Goal: Transaction & Acquisition: Purchase product/service

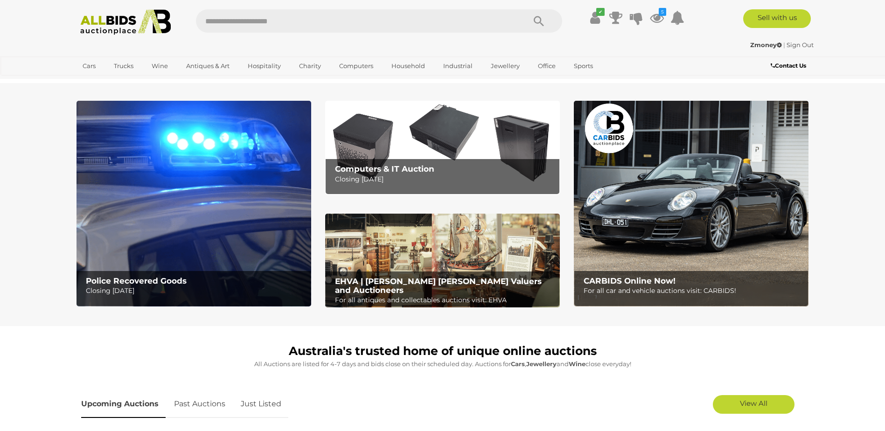
click at [274, 251] on img at bounding box center [194, 204] width 235 height 206
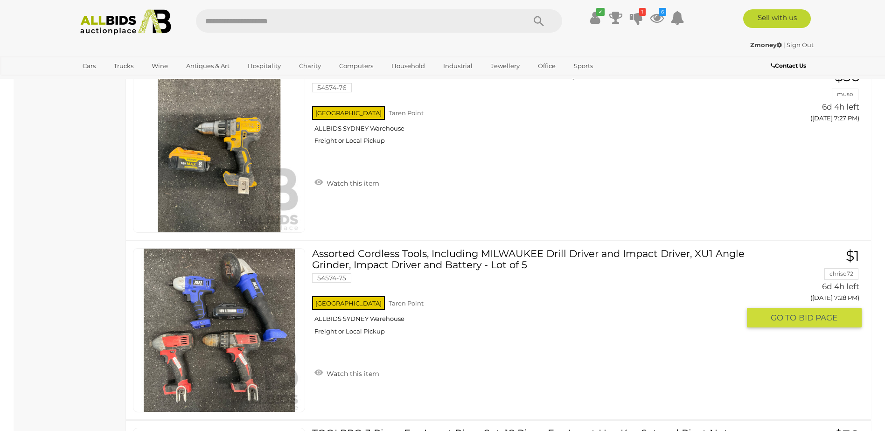
scroll to position [5088, 0]
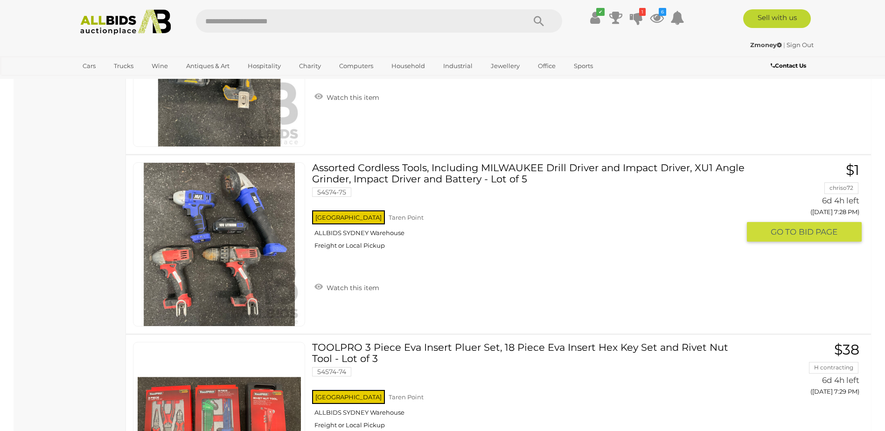
click at [244, 242] on link at bounding box center [219, 244] width 172 height 164
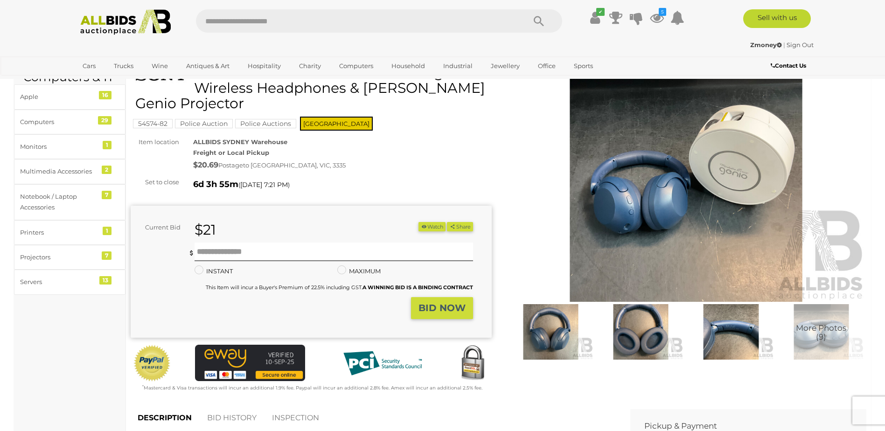
scroll to position [47, 0]
click at [429, 225] on button "Watch" at bounding box center [432, 228] width 27 height 10
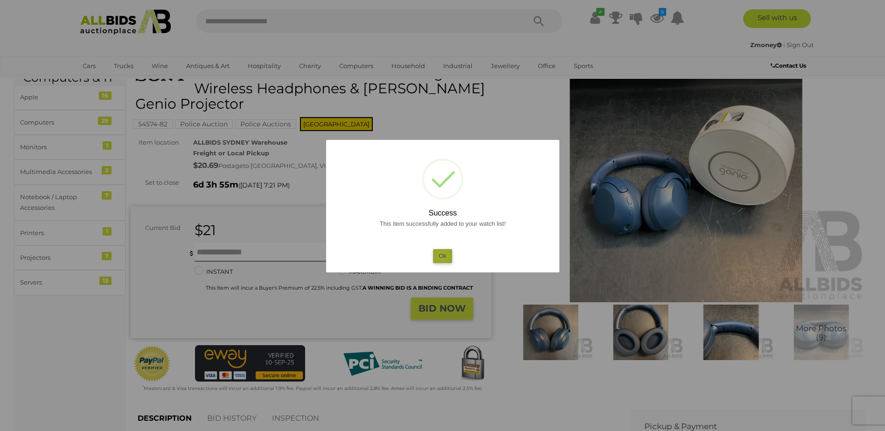
click at [442, 256] on button "Ok" at bounding box center [442, 256] width 19 height 14
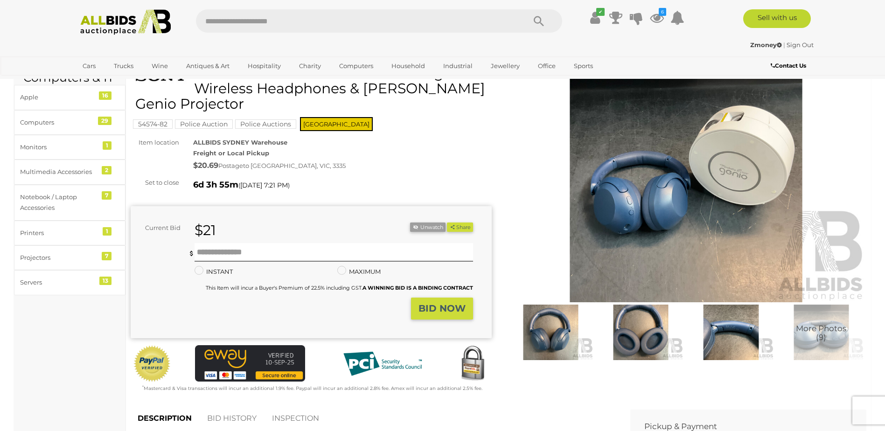
click at [612, 321] on img at bounding box center [640, 332] width 85 height 55
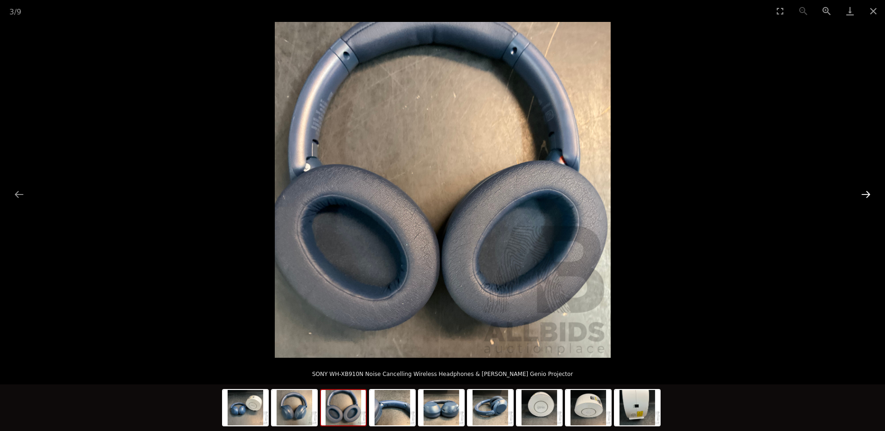
click at [869, 193] on button "Next slide" at bounding box center [867, 194] width 20 height 18
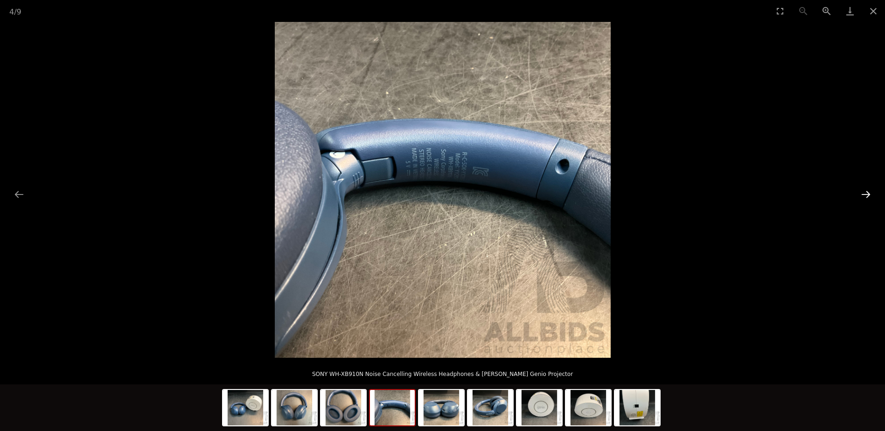
click at [869, 193] on button "Next slide" at bounding box center [867, 194] width 20 height 18
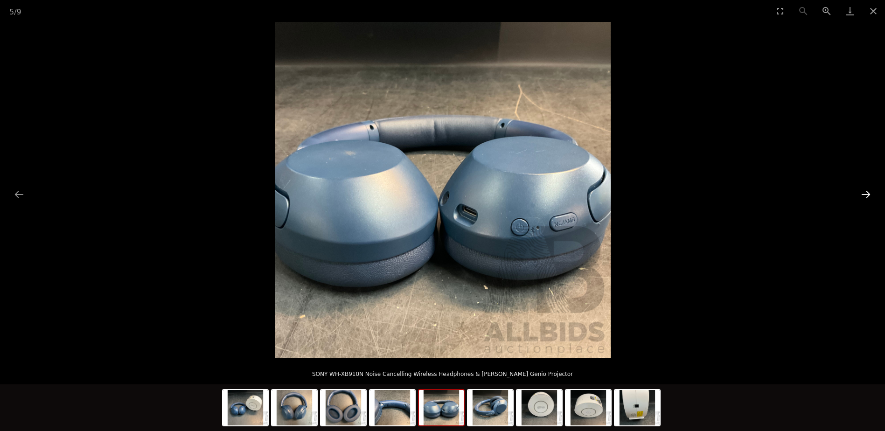
click at [869, 193] on button "Next slide" at bounding box center [867, 194] width 20 height 18
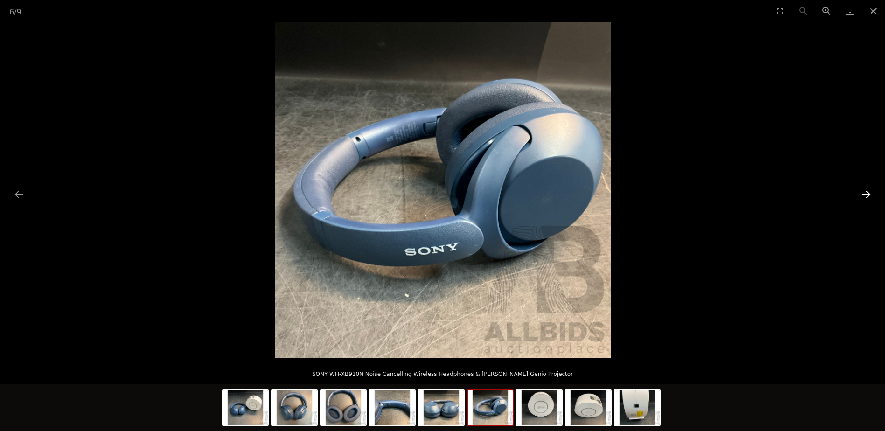
click at [869, 193] on button "Next slide" at bounding box center [867, 194] width 20 height 18
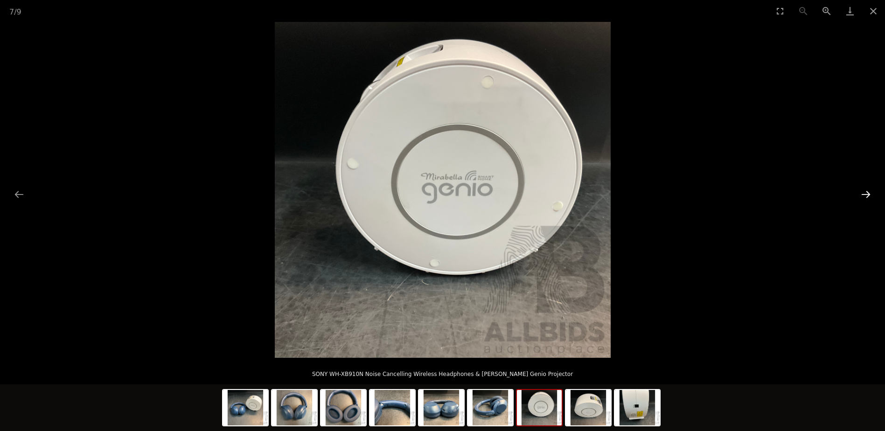
click at [869, 193] on button "Next slide" at bounding box center [867, 194] width 20 height 18
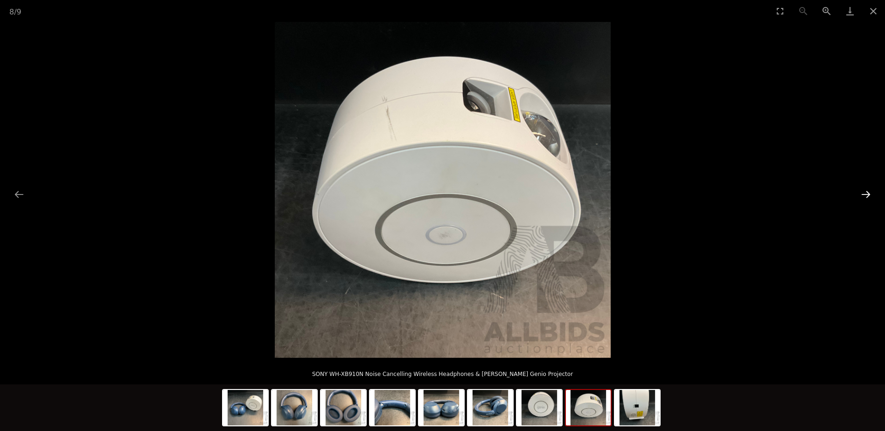
click at [869, 193] on button "Next slide" at bounding box center [867, 194] width 20 height 18
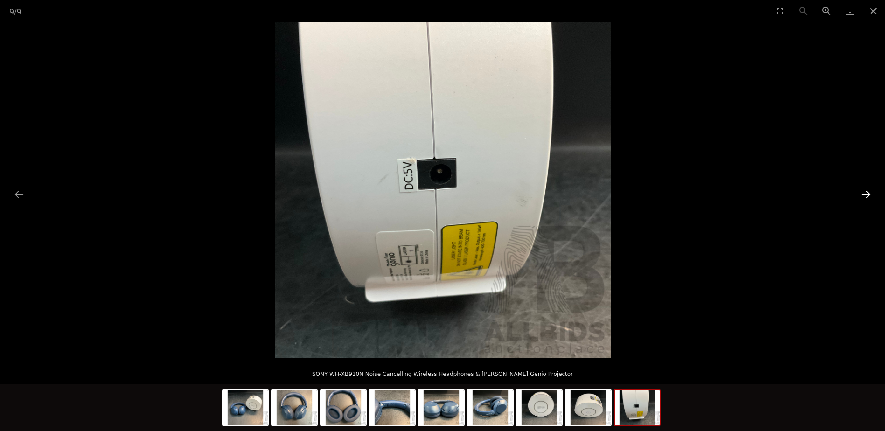
click at [869, 193] on button "Next slide" at bounding box center [867, 194] width 20 height 18
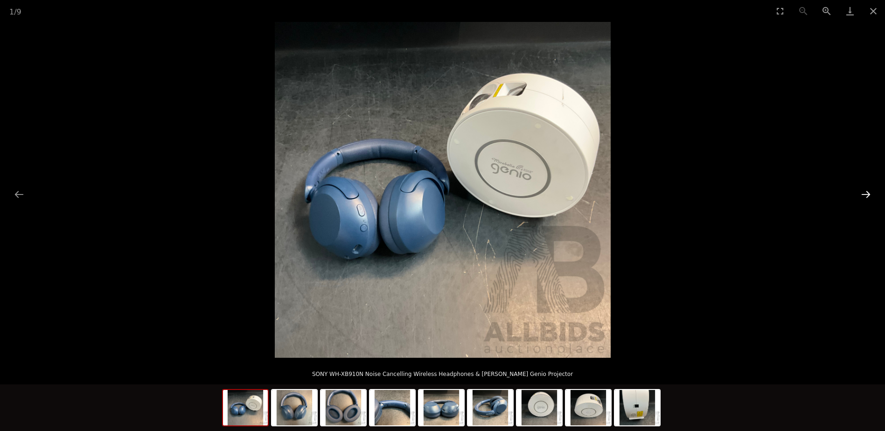
click at [869, 193] on button "Next slide" at bounding box center [867, 194] width 20 height 18
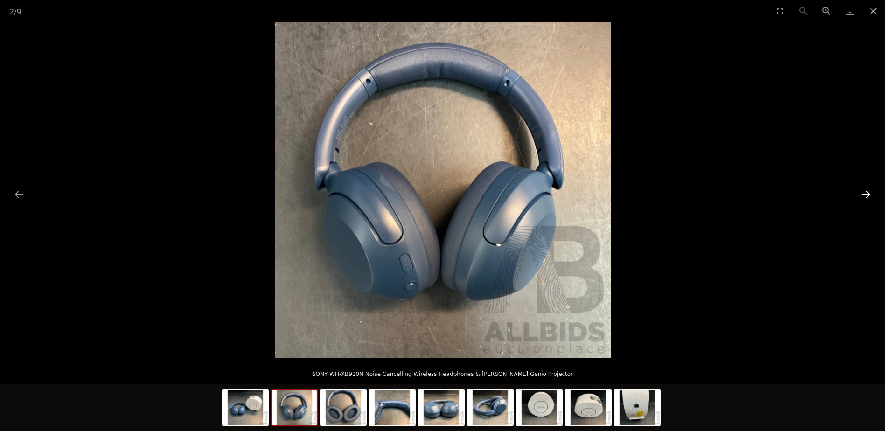
click at [869, 193] on button "Next slide" at bounding box center [867, 194] width 20 height 18
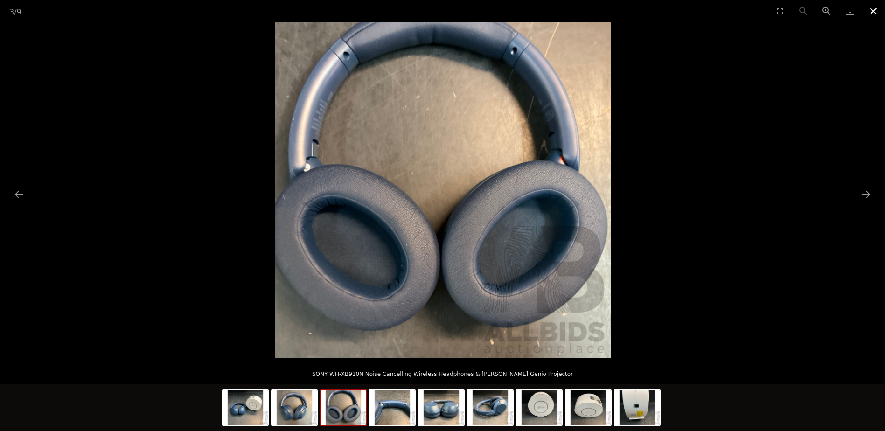
click at [872, 8] on button "Close gallery" at bounding box center [873, 11] width 23 height 22
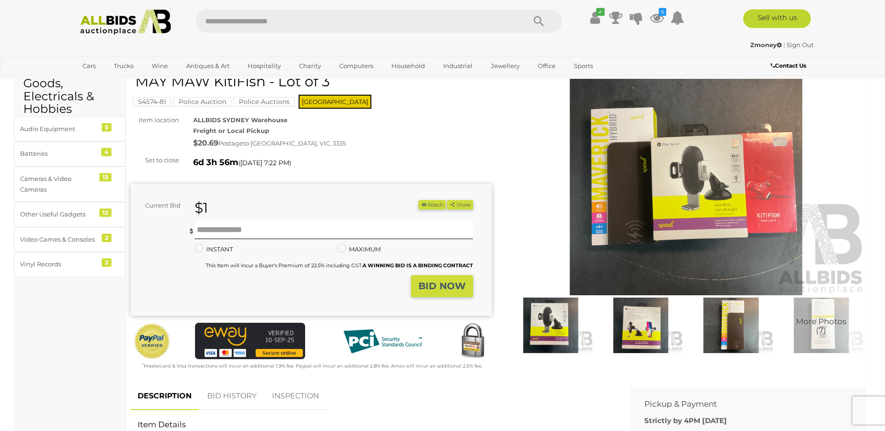
scroll to position [47, 0]
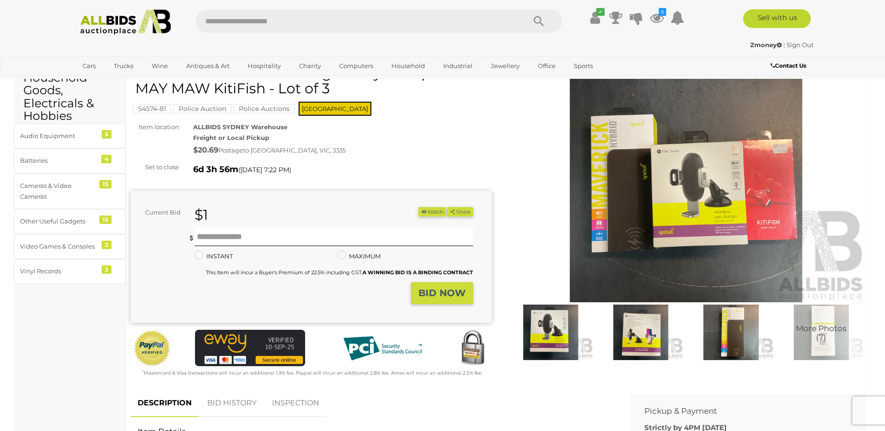
click at [656, 152] on img at bounding box center [686, 186] width 361 height 233
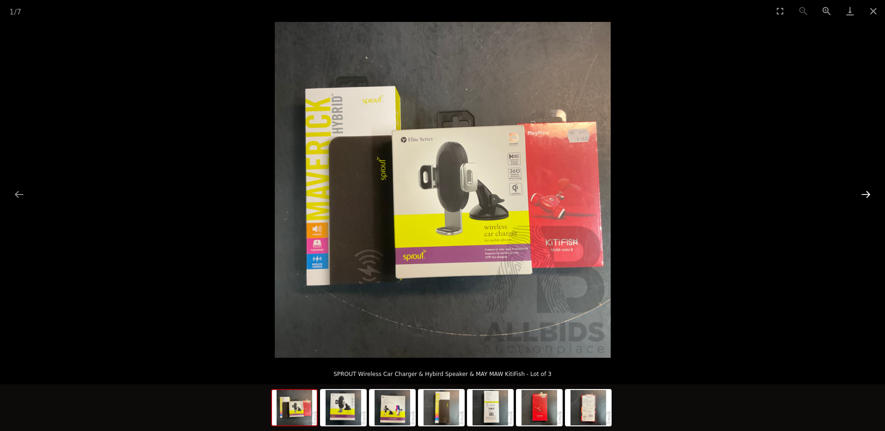
click at [867, 195] on button "Next slide" at bounding box center [867, 194] width 20 height 18
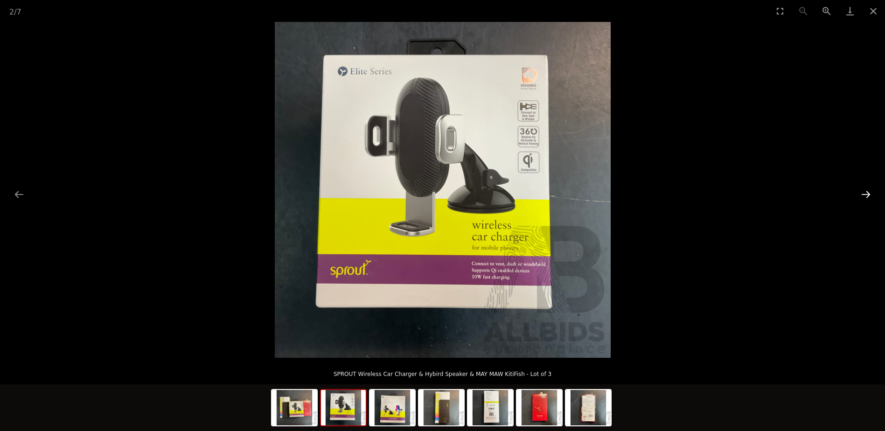
click at [867, 195] on button "Next slide" at bounding box center [867, 194] width 20 height 18
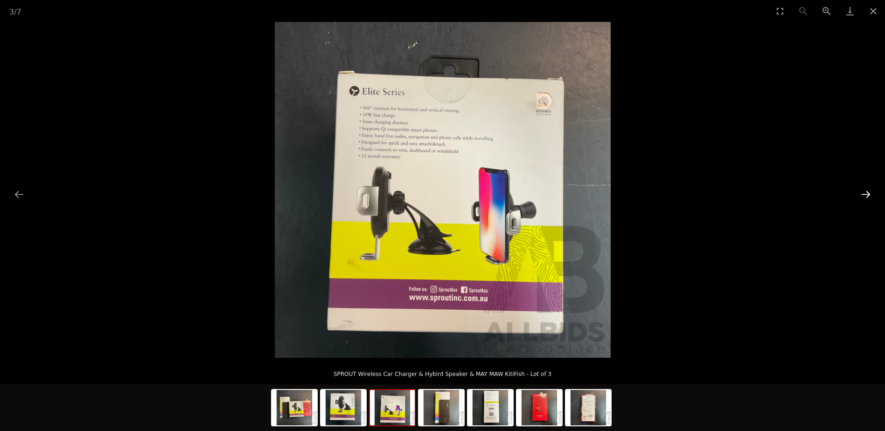
click at [867, 195] on button "Next slide" at bounding box center [867, 194] width 20 height 18
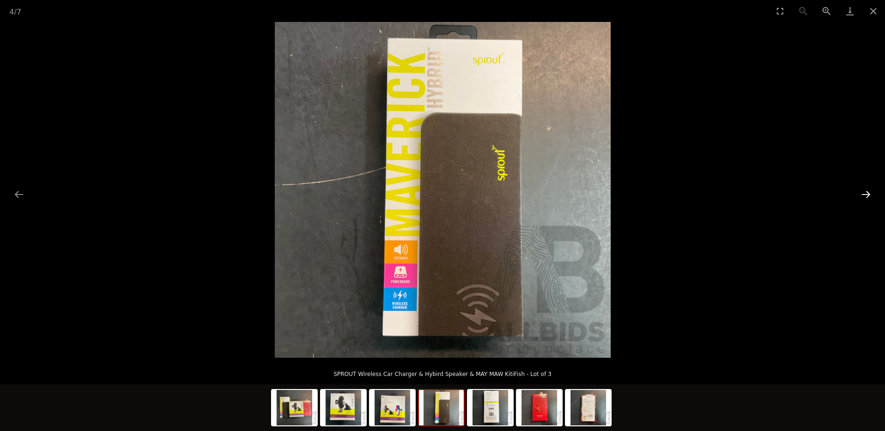
click at [867, 195] on button "Next slide" at bounding box center [867, 194] width 20 height 18
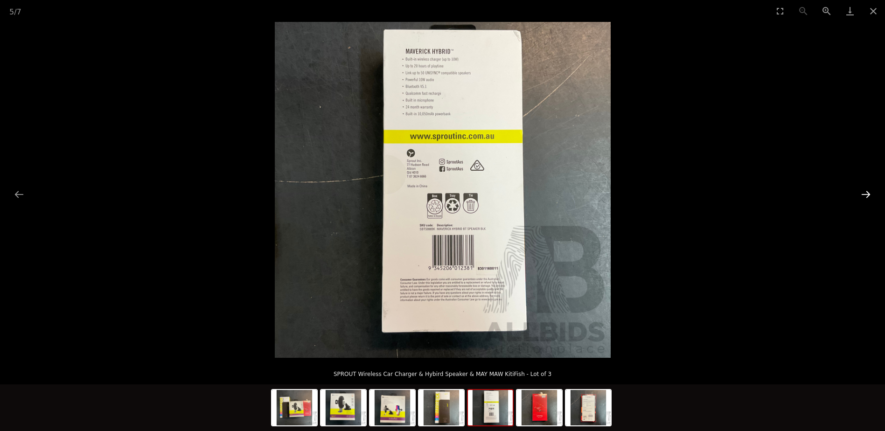
click at [867, 195] on button "Next slide" at bounding box center [867, 194] width 20 height 18
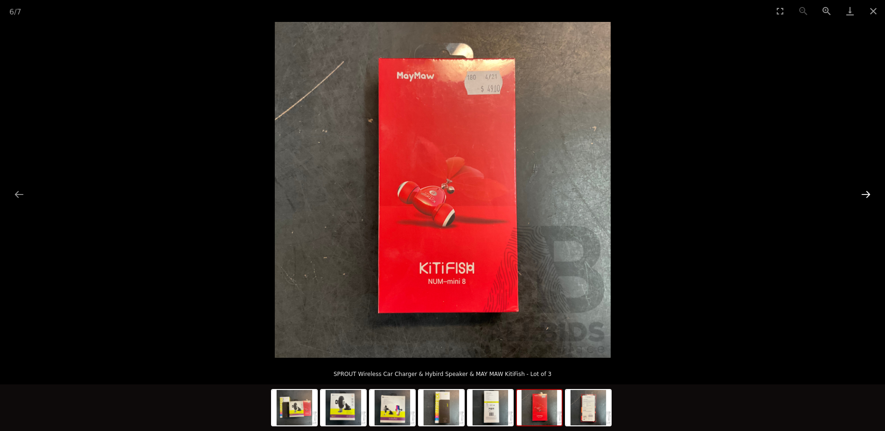
click at [867, 195] on button "Next slide" at bounding box center [867, 194] width 20 height 18
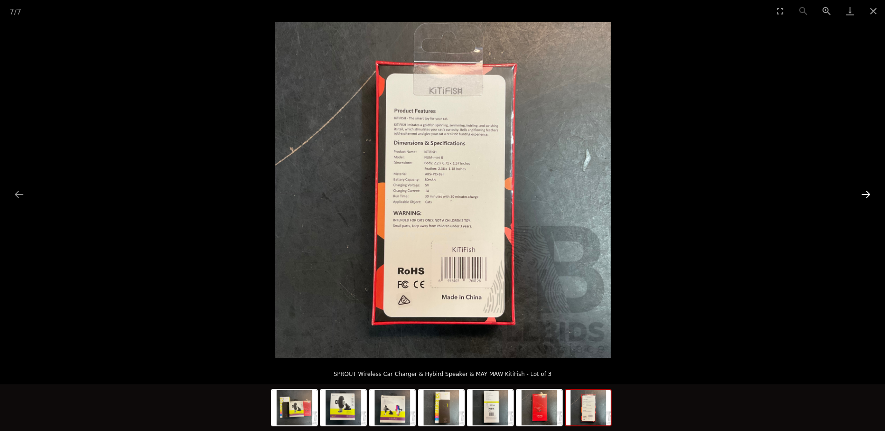
click at [867, 195] on button "Next slide" at bounding box center [867, 194] width 20 height 18
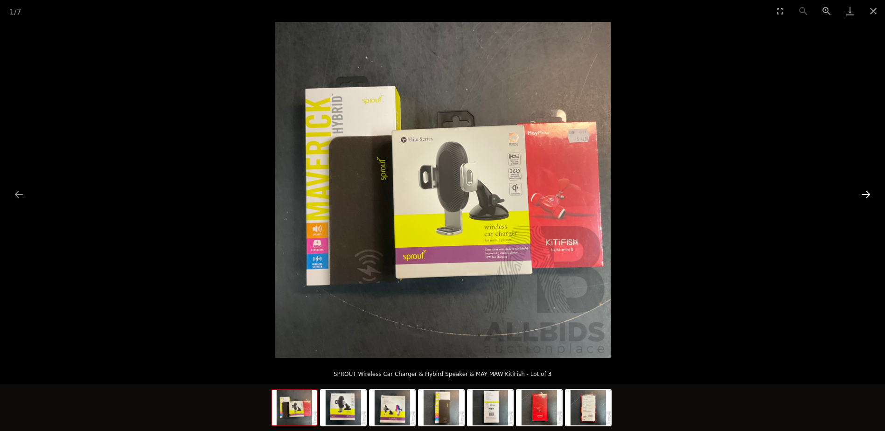
click at [867, 195] on button "Next slide" at bounding box center [867, 194] width 20 height 18
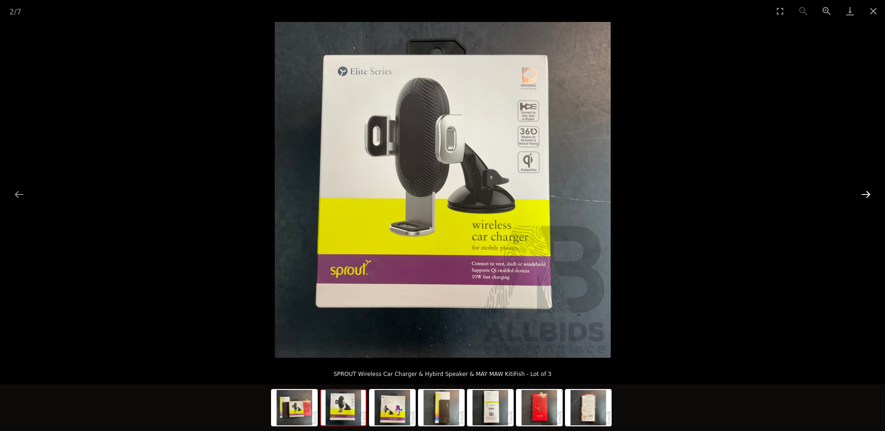
click at [867, 195] on button "Next slide" at bounding box center [867, 194] width 20 height 18
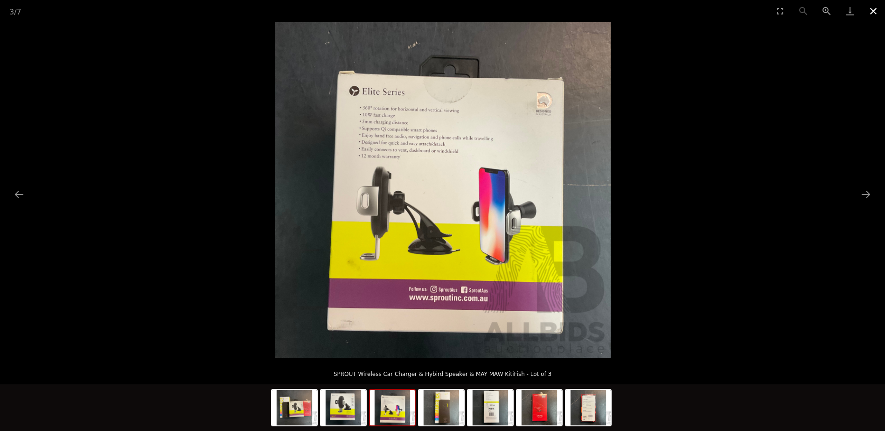
click at [879, 8] on button "Close gallery" at bounding box center [873, 11] width 23 height 22
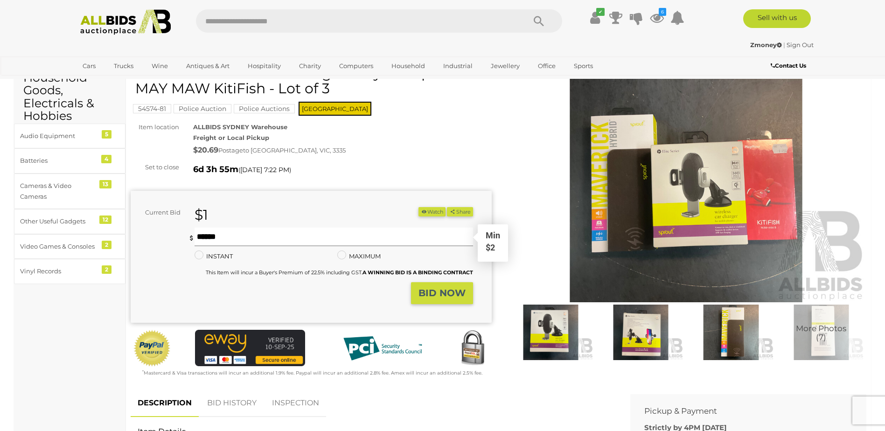
click at [258, 236] on input "text" at bounding box center [334, 237] width 278 height 19
type input "**"
click at [450, 296] on strong "BID NOW" at bounding box center [442, 293] width 47 height 11
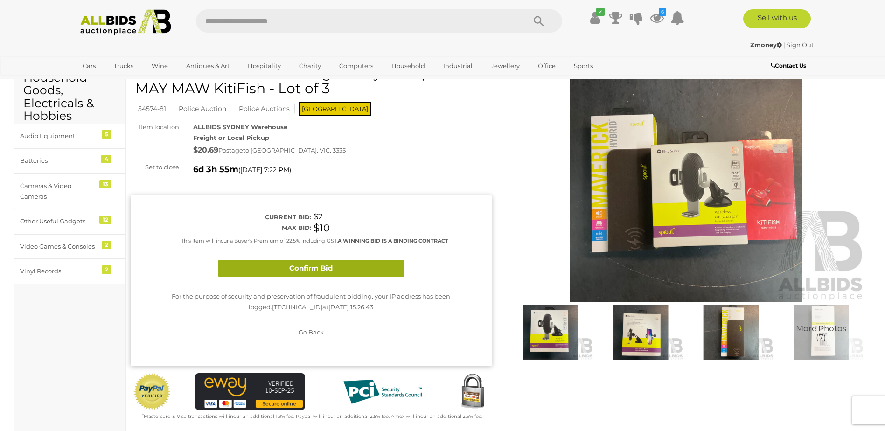
click at [309, 267] on button "Confirm Bid" at bounding box center [311, 268] width 187 height 16
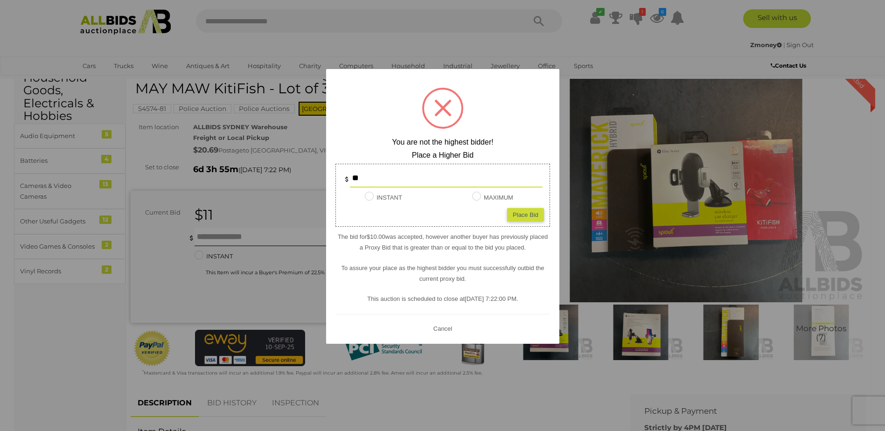
click at [384, 180] on input "**" at bounding box center [446, 178] width 193 height 19
type input "**"
click at [534, 218] on div "Place Bid" at bounding box center [525, 215] width 37 height 14
type input "**"
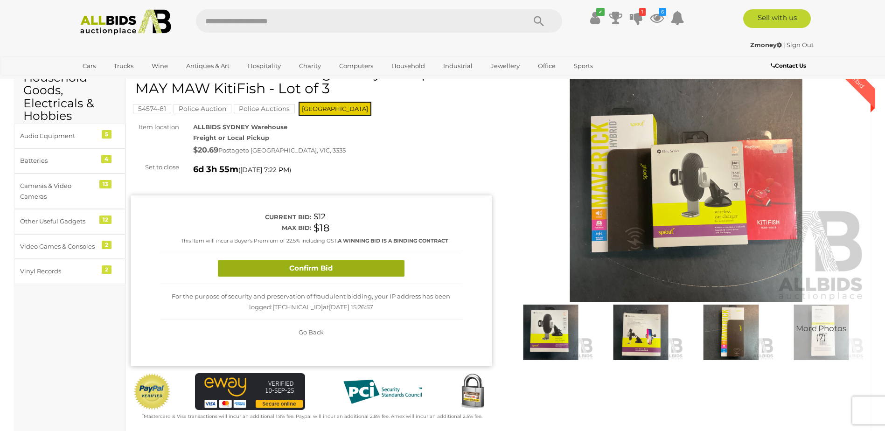
click at [367, 268] on button "Confirm Bid" at bounding box center [311, 268] width 187 height 16
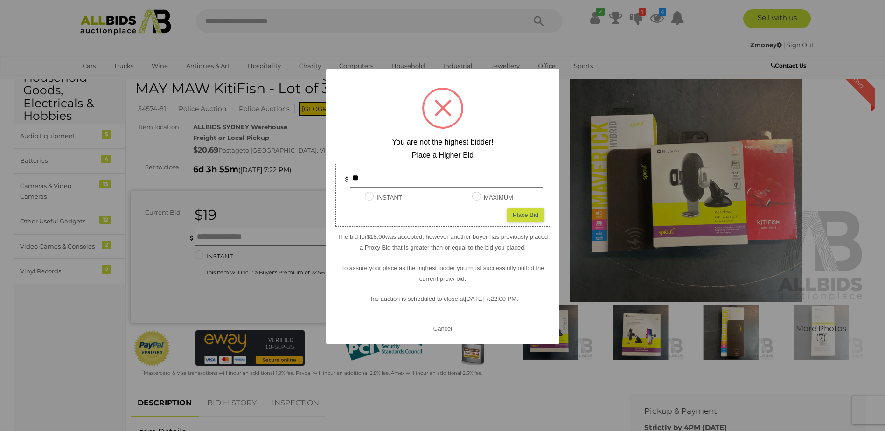
click at [655, 56] on div at bounding box center [442, 215] width 885 height 431
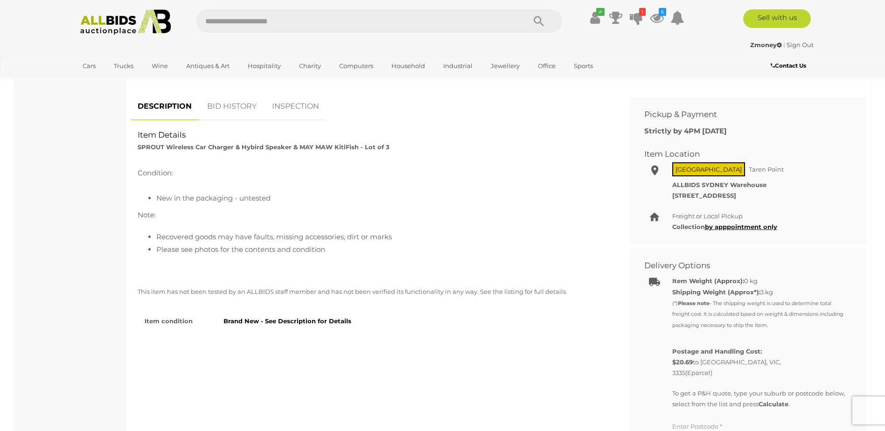
scroll to position [327, 0]
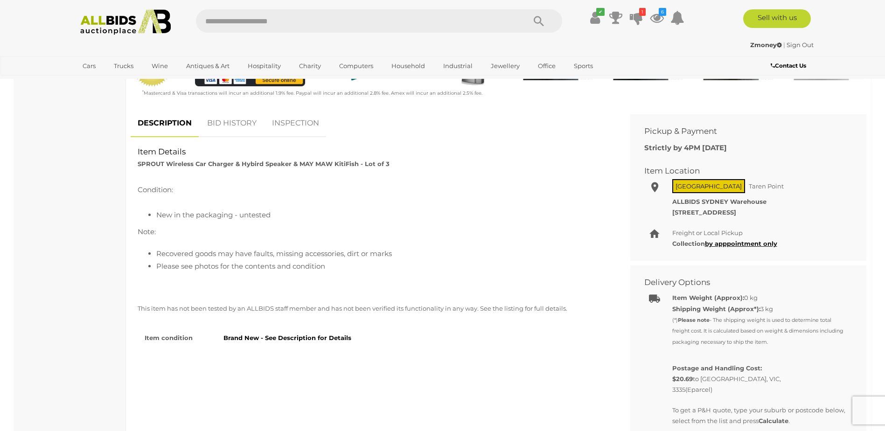
click at [229, 119] on link "BID HISTORY" at bounding box center [231, 124] width 63 height 28
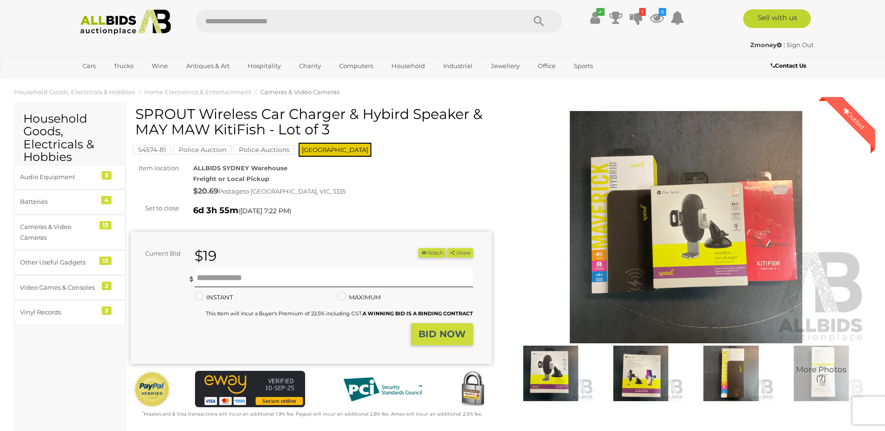
scroll to position [0, 0]
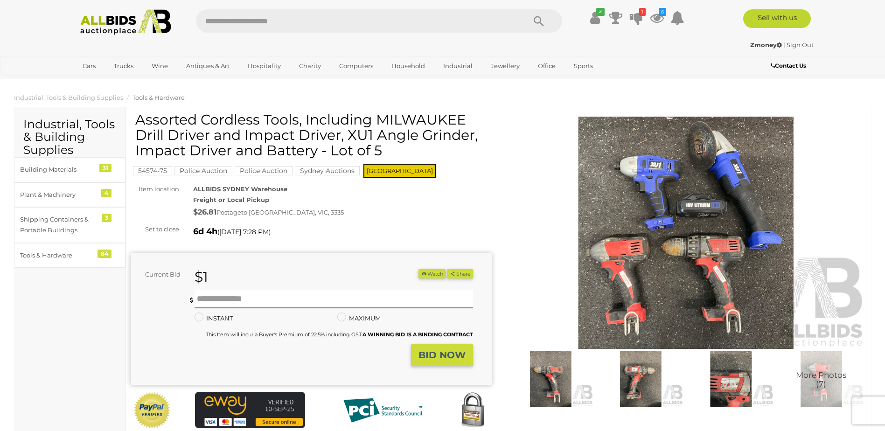
click at [605, 260] on img at bounding box center [686, 233] width 361 height 233
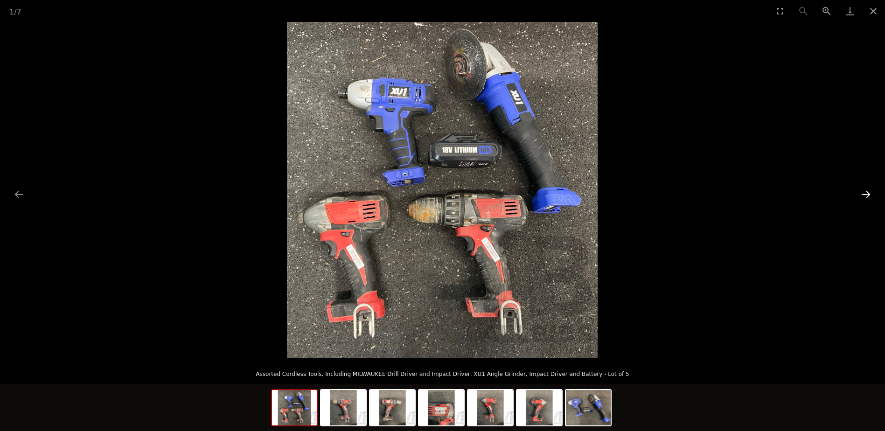
click at [867, 196] on button "Next slide" at bounding box center [867, 194] width 20 height 18
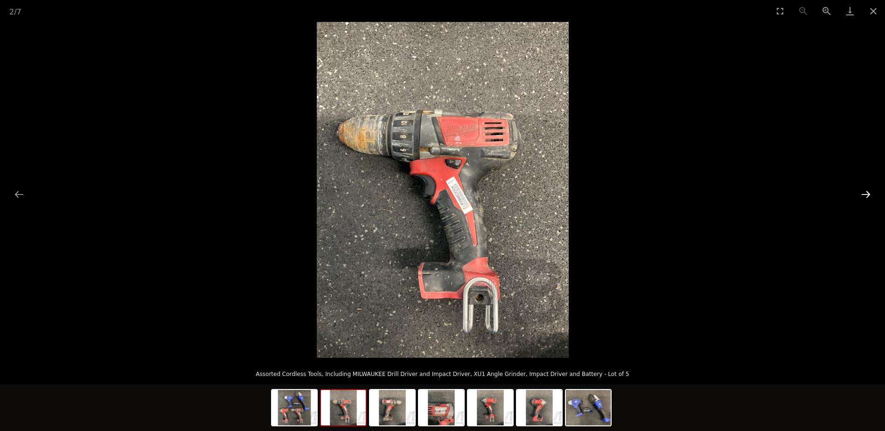
click at [867, 196] on button "Next slide" at bounding box center [867, 194] width 20 height 18
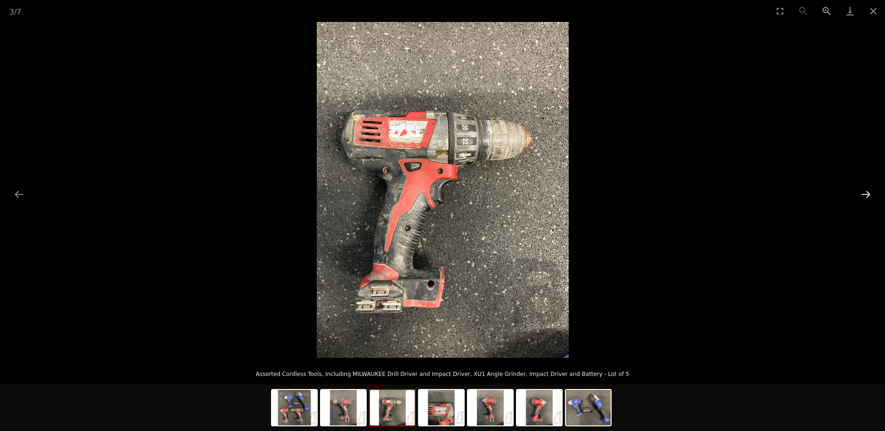
click at [867, 196] on button "Next slide" at bounding box center [867, 194] width 20 height 18
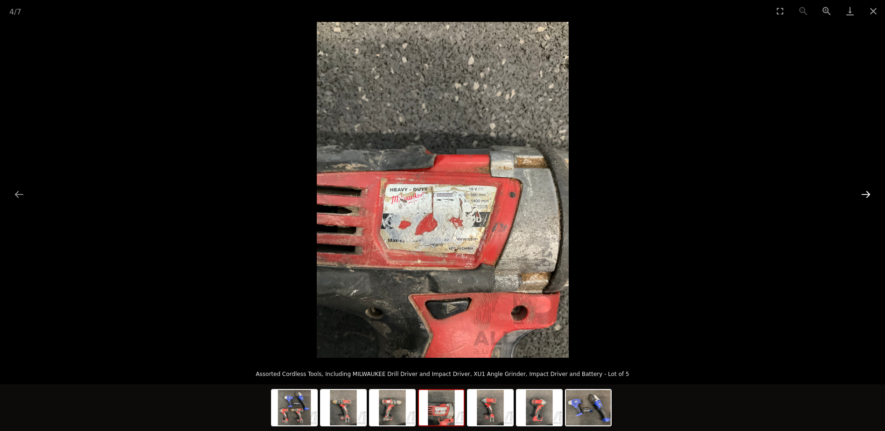
click at [867, 196] on button "Next slide" at bounding box center [867, 194] width 20 height 18
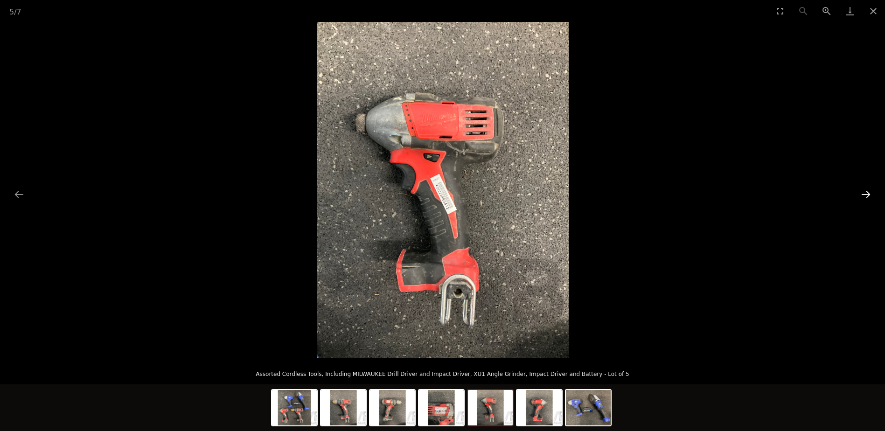
click at [867, 196] on button "Next slide" at bounding box center [867, 194] width 20 height 18
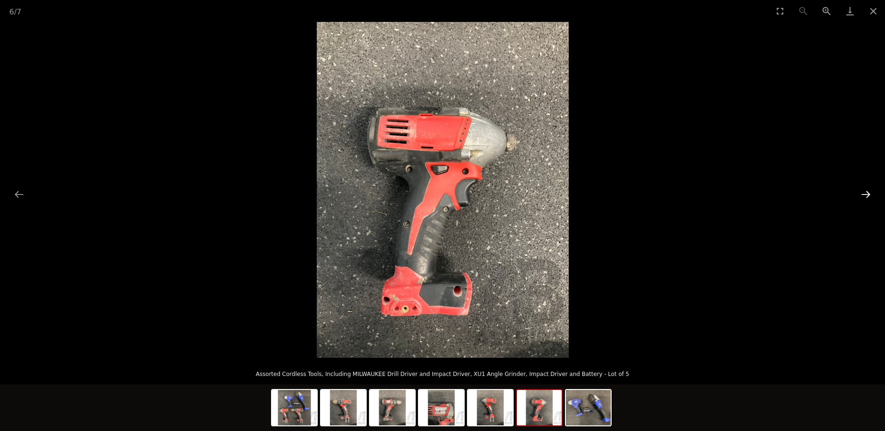
click at [867, 196] on button "Next slide" at bounding box center [867, 194] width 20 height 18
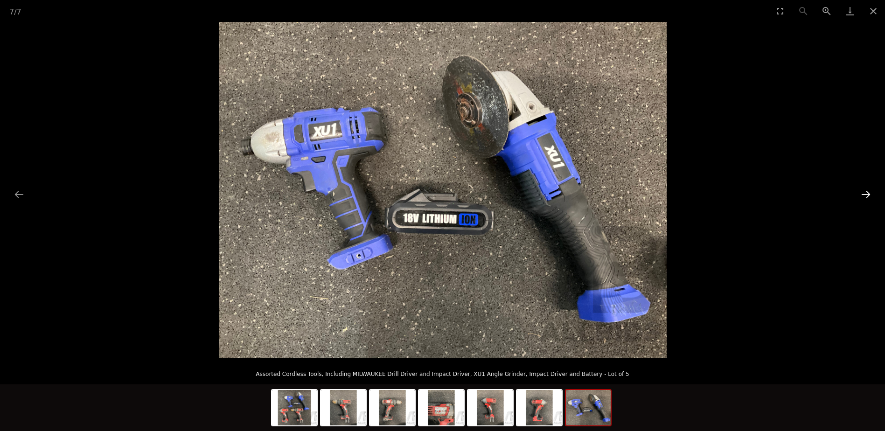
click at [867, 196] on button "Next slide" at bounding box center [867, 194] width 20 height 18
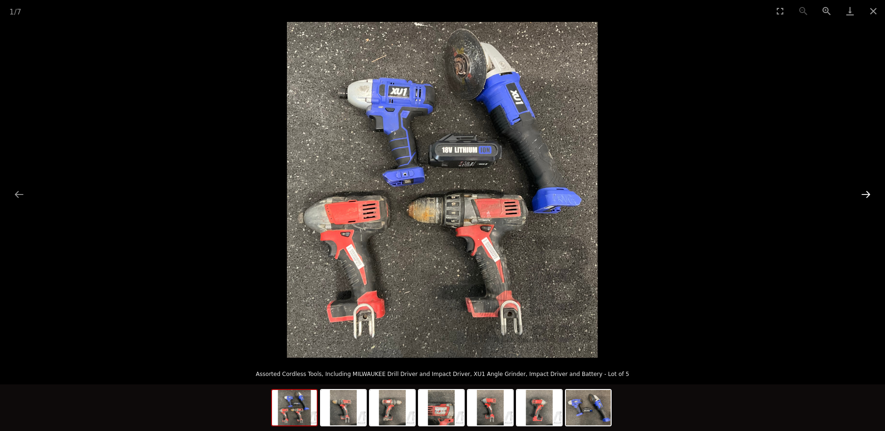
click at [867, 196] on button "Next slide" at bounding box center [867, 194] width 20 height 18
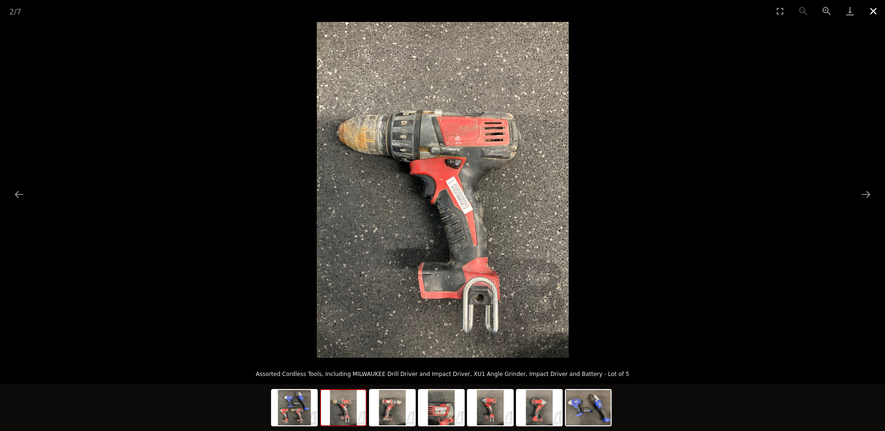
click at [881, 12] on button "Close gallery" at bounding box center [873, 11] width 23 height 22
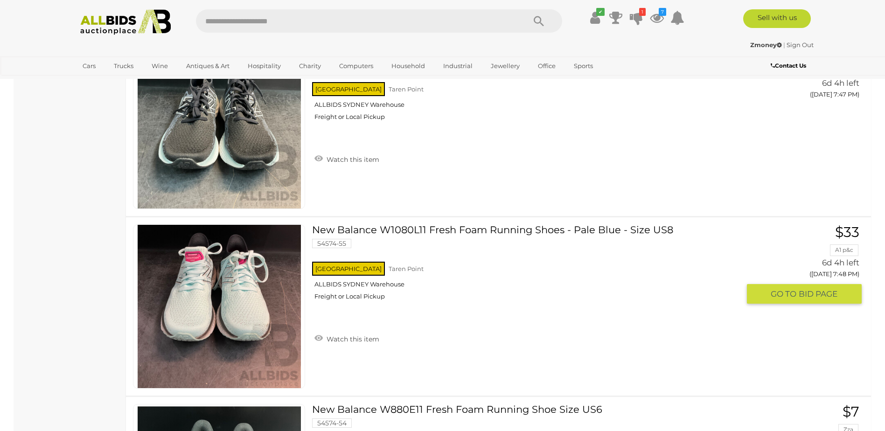
scroll to position [8648, 0]
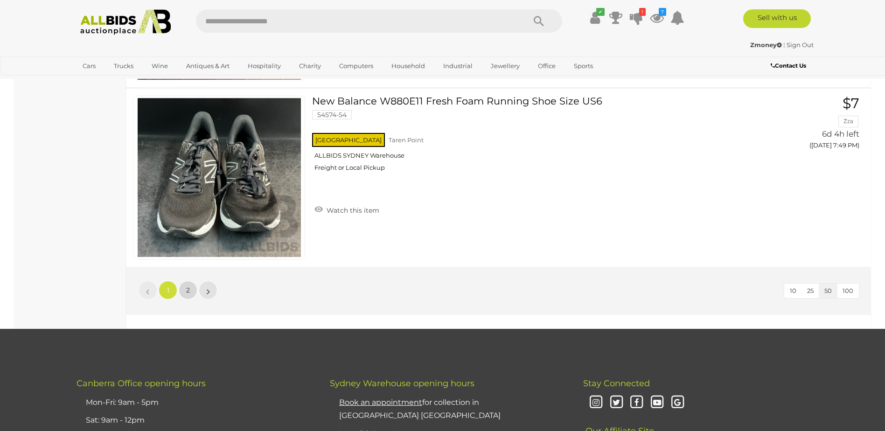
click at [184, 296] on link "2" at bounding box center [188, 290] width 19 height 19
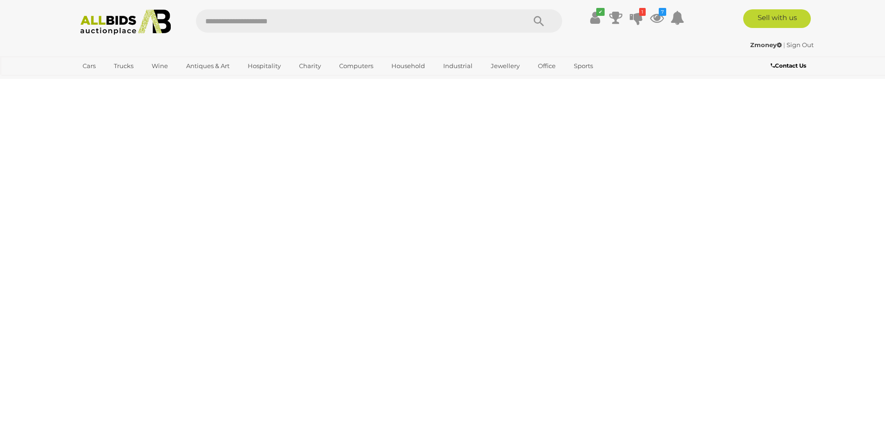
scroll to position [117, 0]
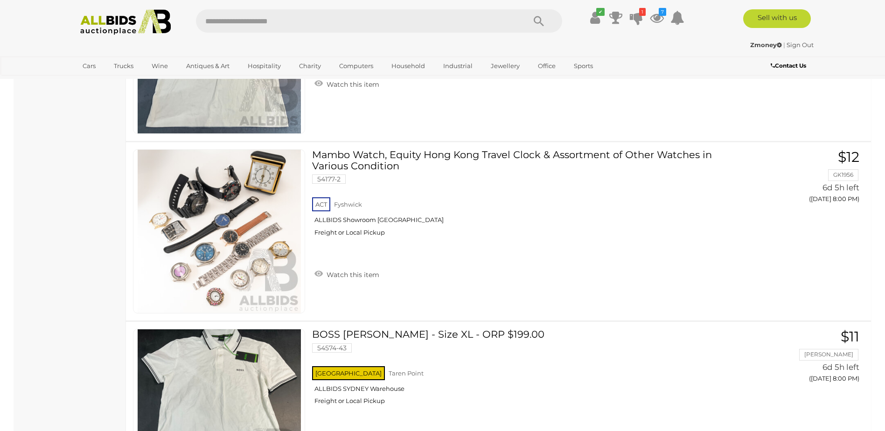
scroll to position [1890, 0]
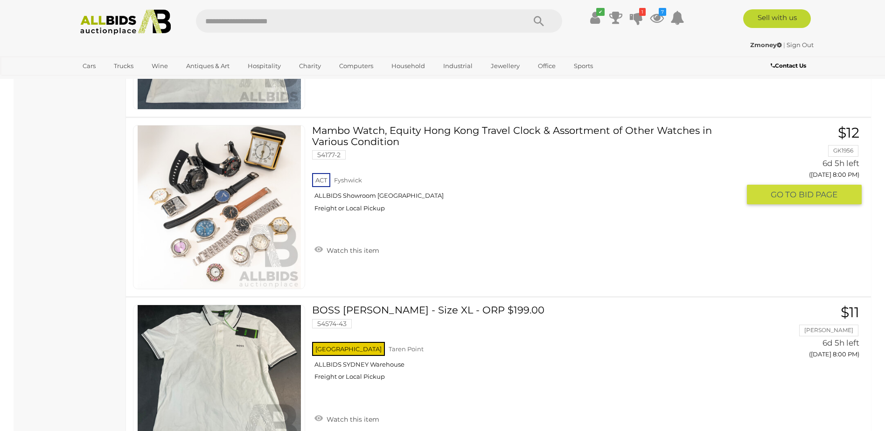
click at [253, 219] on img at bounding box center [219, 207] width 163 height 163
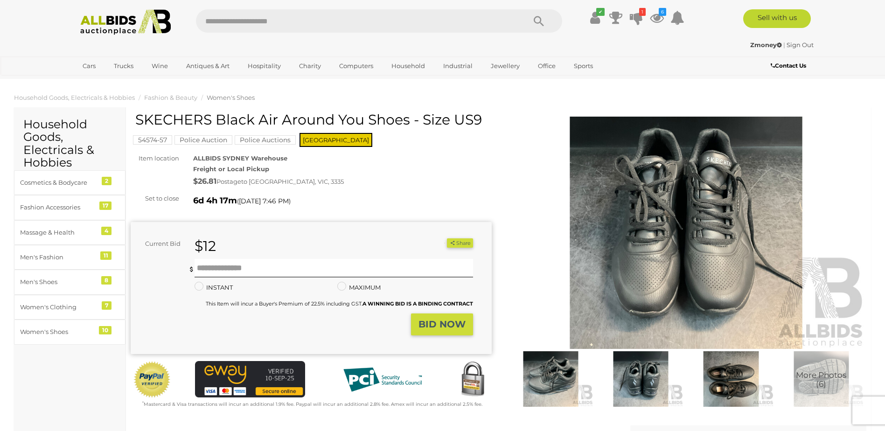
click at [628, 239] on img at bounding box center [686, 233] width 361 height 233
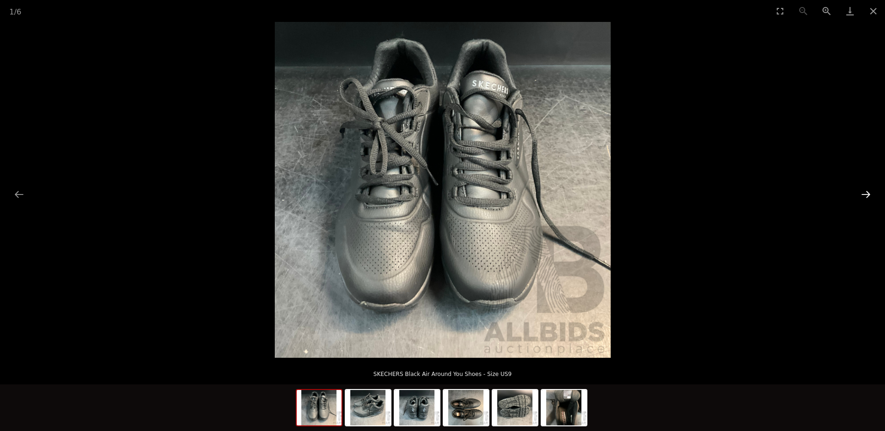
click at [866, 192] on button "Next slide" at bounding box center [867, 194] width 20 height 18
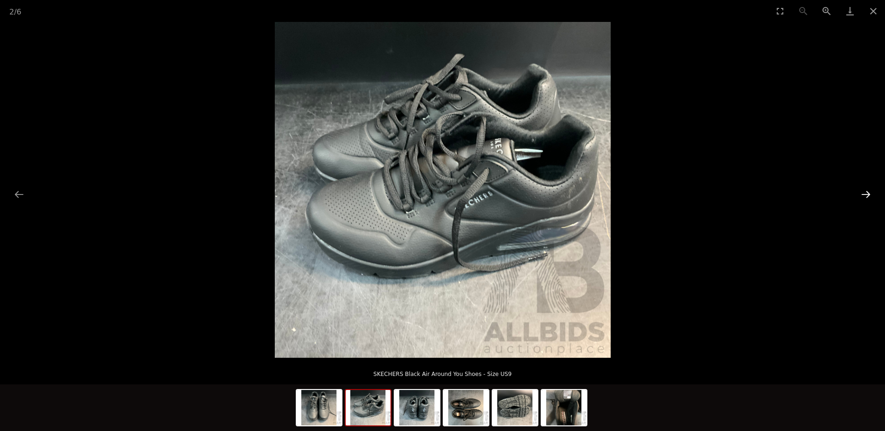
click at [867, 192] on button "Next slide" at bounding box center [867, 194] width 20 height 18
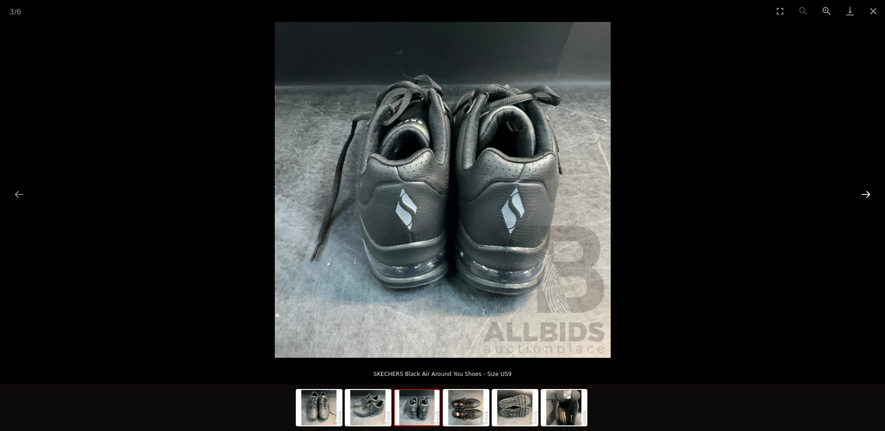
click at [867, 192] on button "Next slide" at bounding box center [867, 194] width 20 height 18
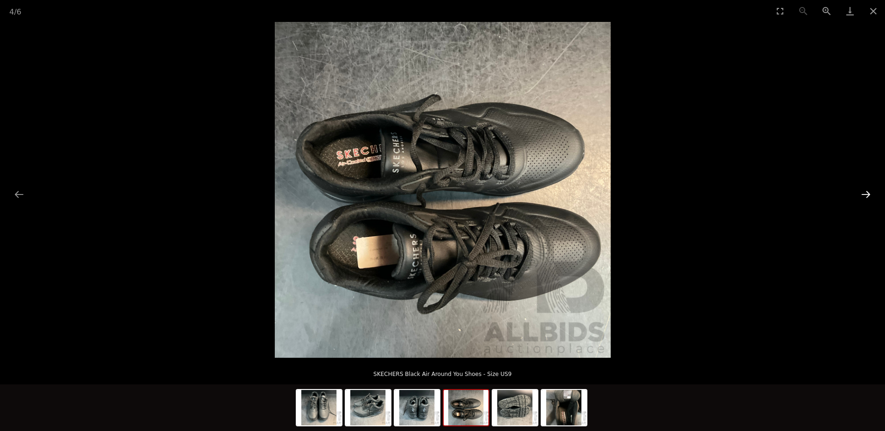
click at [867, 192] on button "Next slide" at bounding box center [867, 194] width 20 height 18
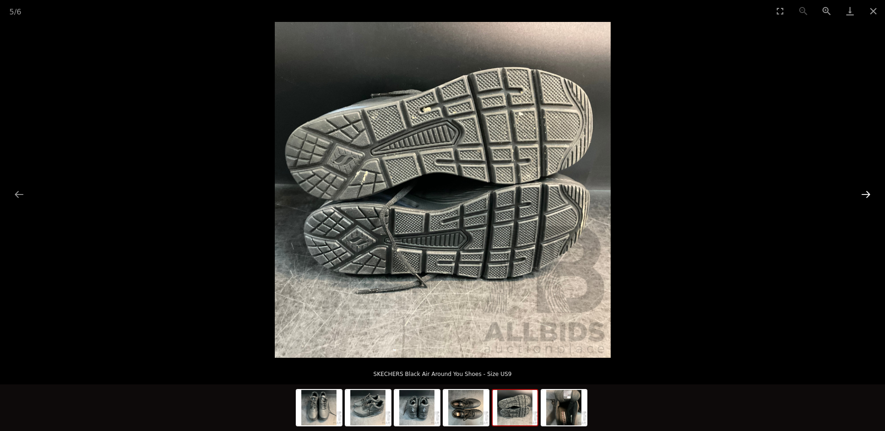
click at [867, 192] on button "Next slide" at bounding box center [867, 194] width 20 height 18
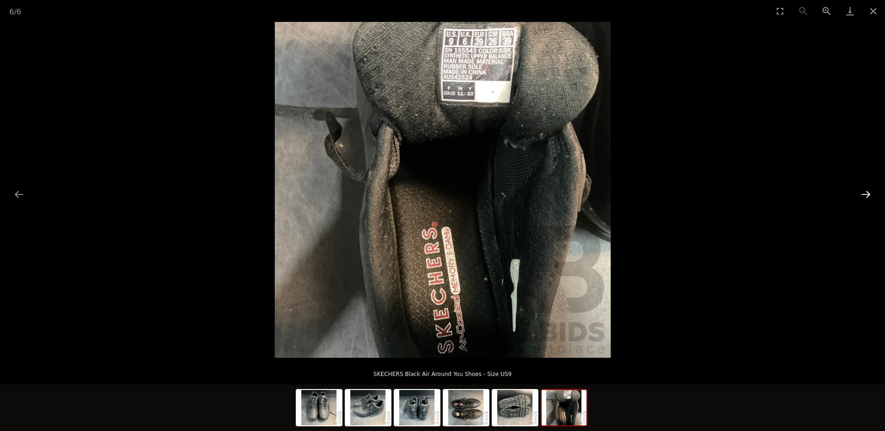
click at [867, 192] on button "Next slide" at bounding box center [867, 194] width 20 height 18
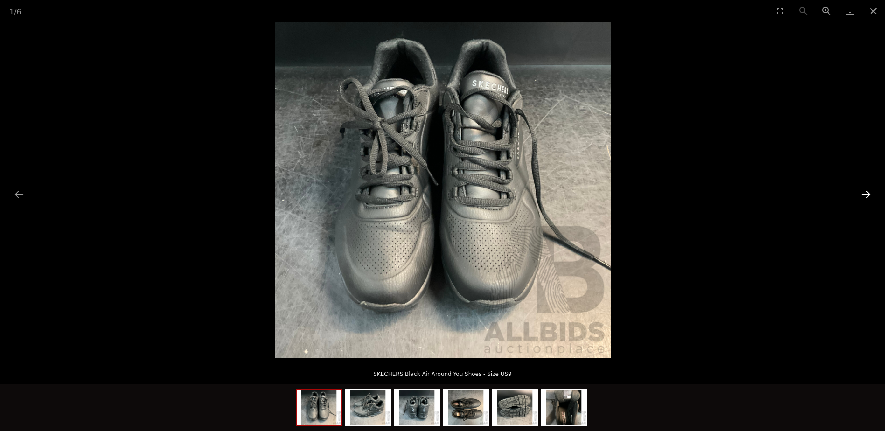
click at [867, 192] on button "Next slide" at bounding box center [867, 194] width 20 height 18
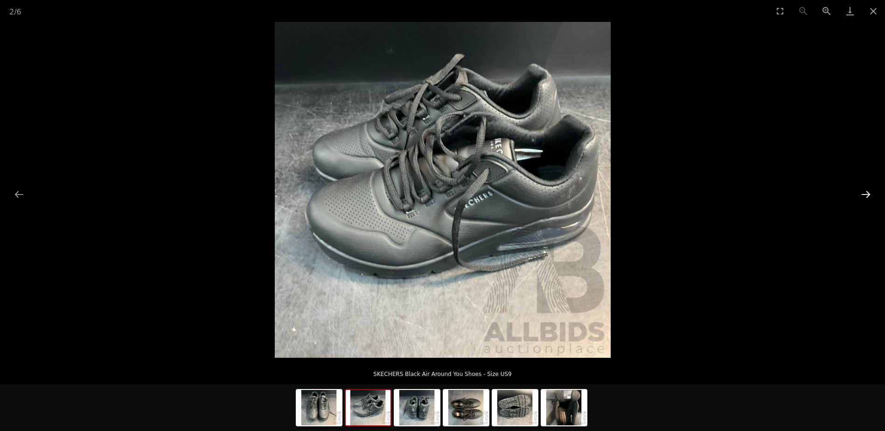
click at [867, 192] on button "Next slide" at bounding box center [867, 194] width 20 height 18
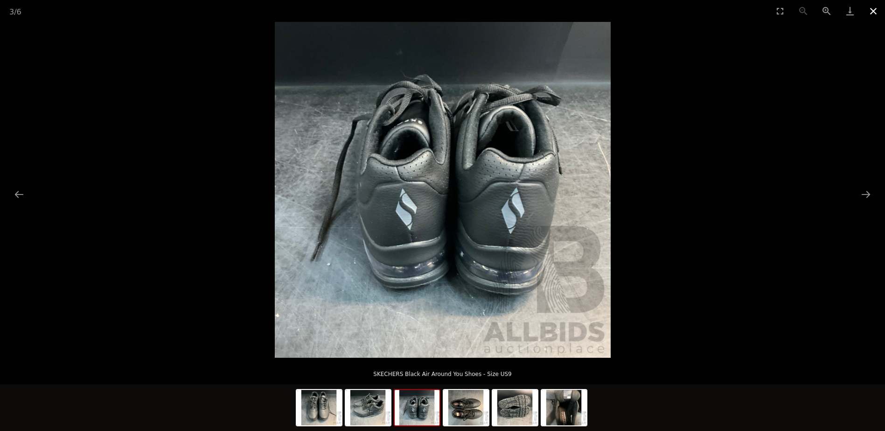
click at [873, 7] on button "Close gallery" at bounding box center [873, 11] width 23 height 22
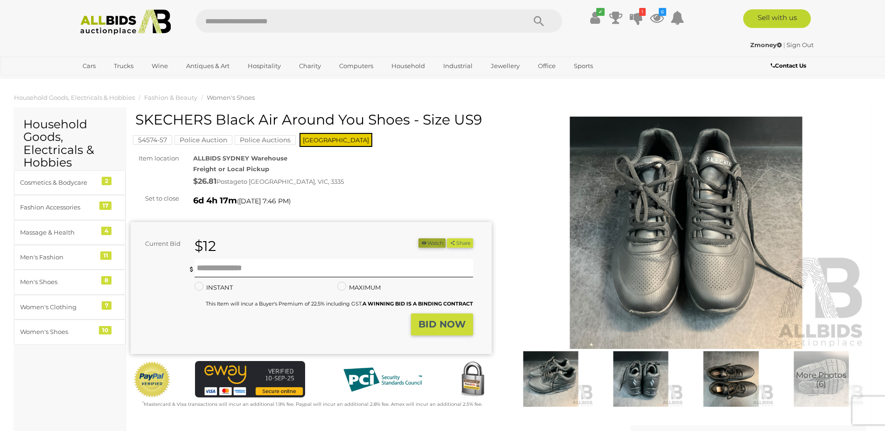
click at [431, 246] on button "Watch" at bounding box center [432, 244] width 27 height 10
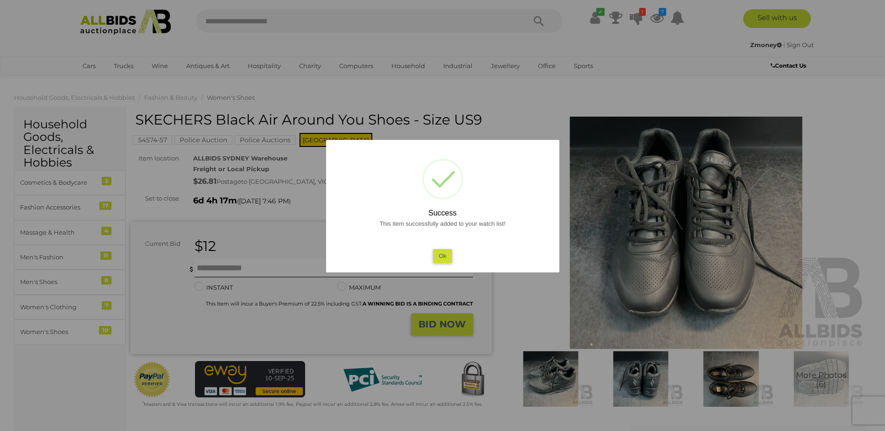
click at [444, 256] on button "Ok" at bounding box center [442, 256] width 19 height 14
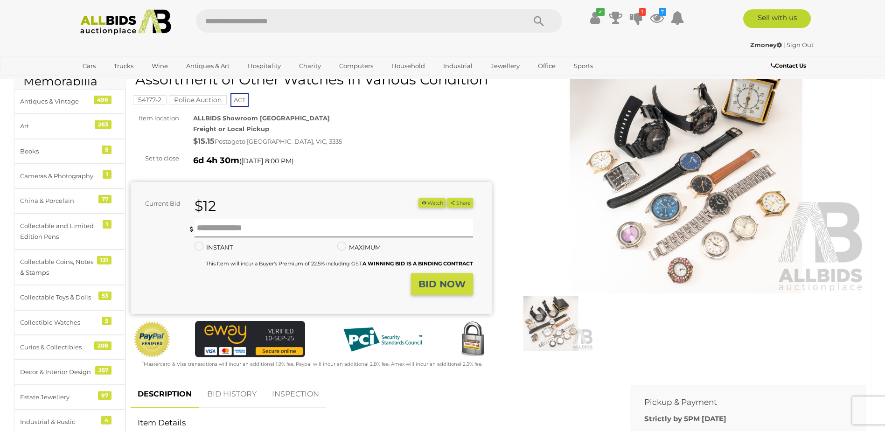
scroll to position [140, 0]
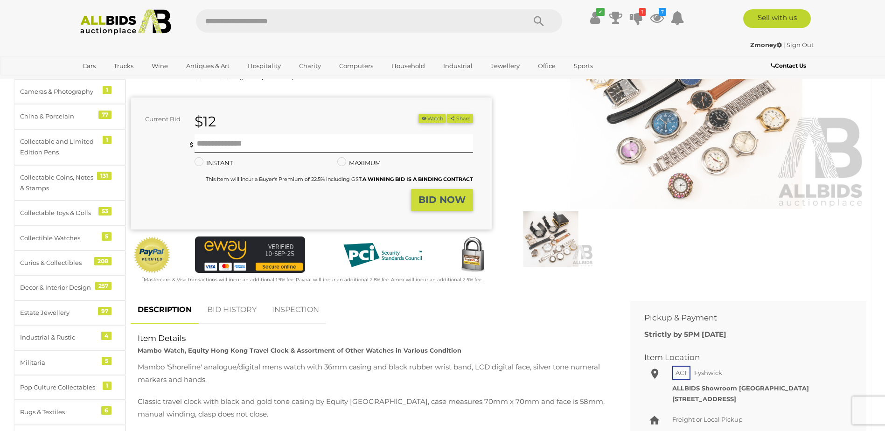
click at [647, 135] on img at bounding box center [686, 93] width 361 height 233
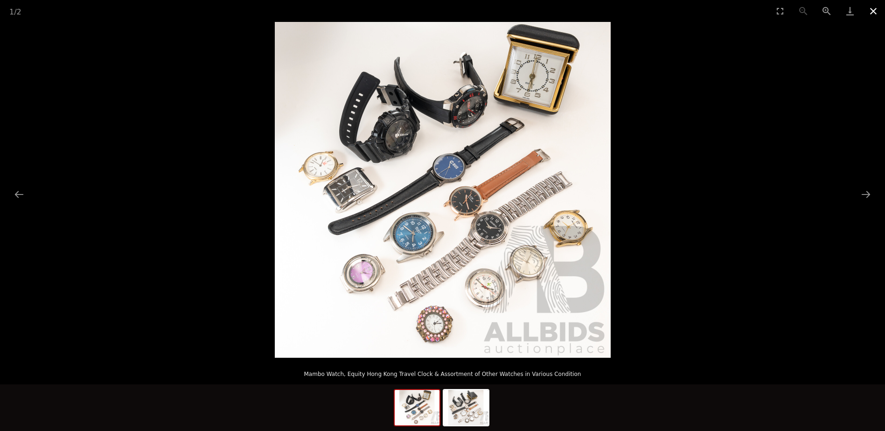
click at [877, 11] on button "Close gallery" at bounding box center [873, 11] width 23 height 22
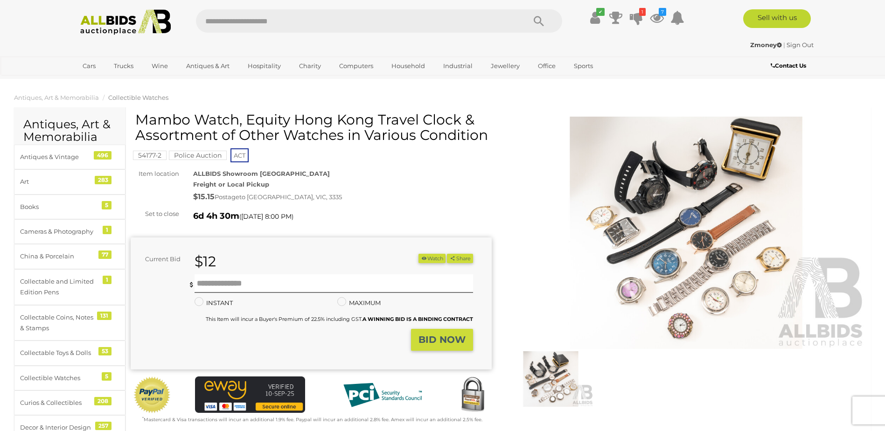
scroll to position [140, 0]
click at [221, 279] on input "text" at bounding box center [334, 283] width 278 height 19
type input "**"
click at [440, 341] on strong "BID NOW" at bounding box center [442, 339] width 47 height 11
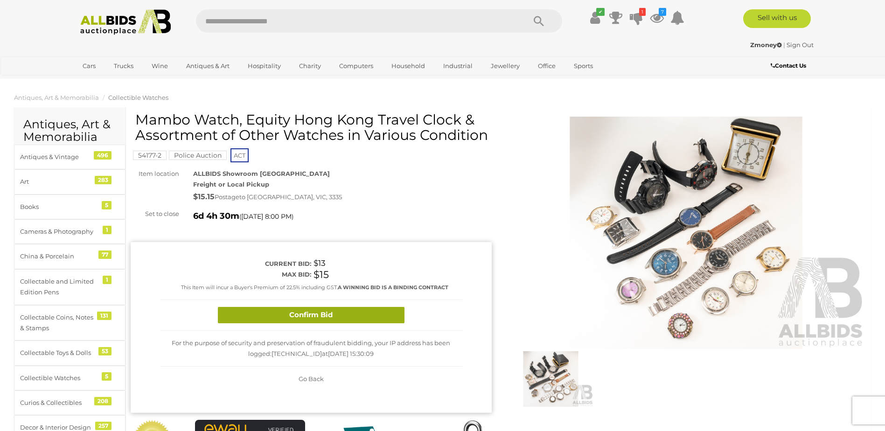
click at [360, 316] on button "Confirm Bid" at bounding box center [311, 315] width 187 height 16
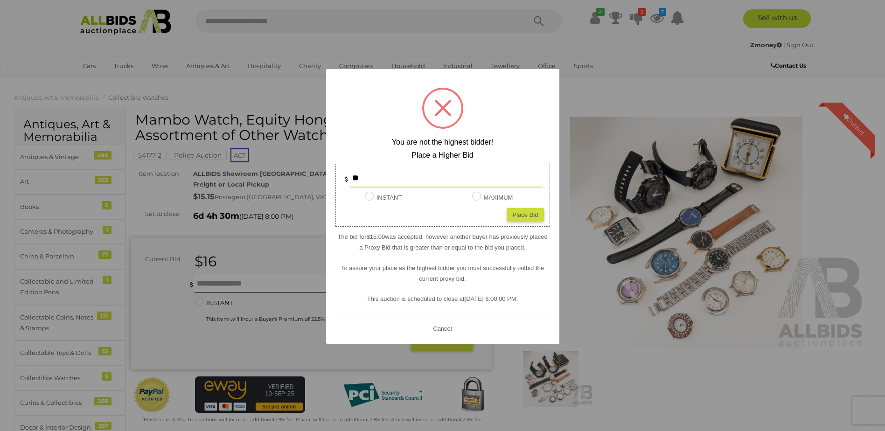
click at [618, 84] on div at bounding box center [442, 215] width 885 height 431
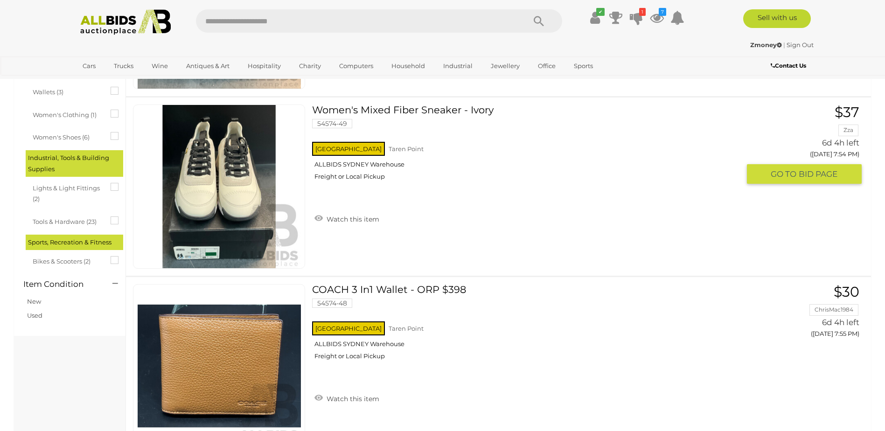
scroll to position [886, 0]
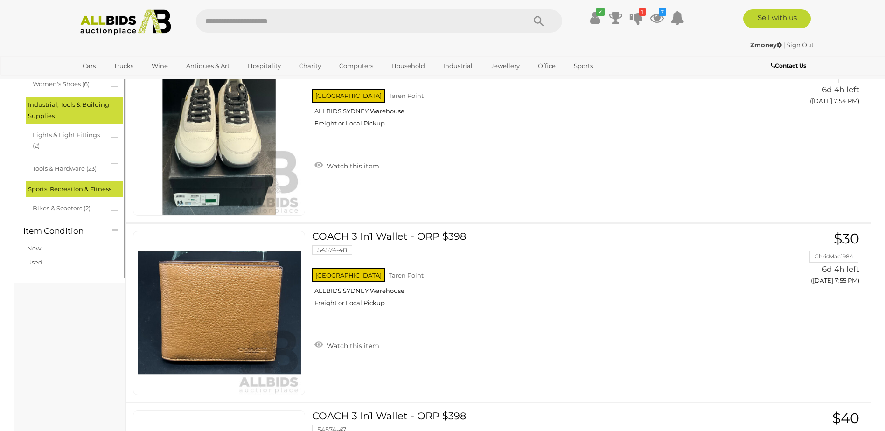
click at [64, 210] on span "Bikes & Scooters (2)" at bounding box center [68, 207] width 70 height 13
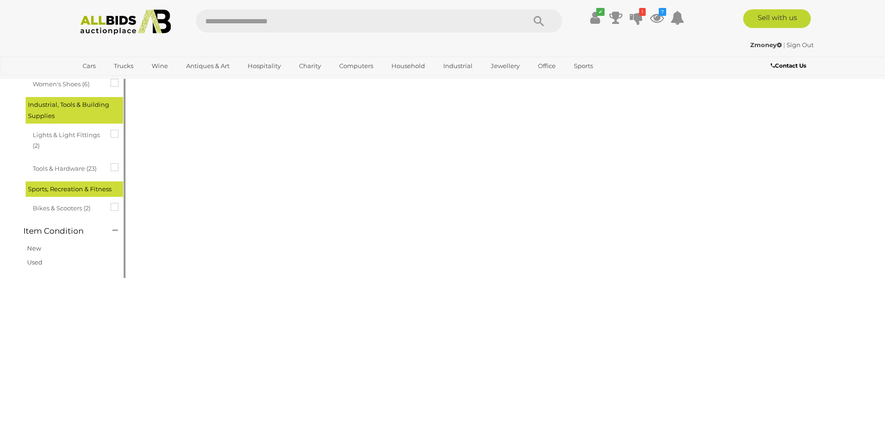
scroll to position [0, 0]
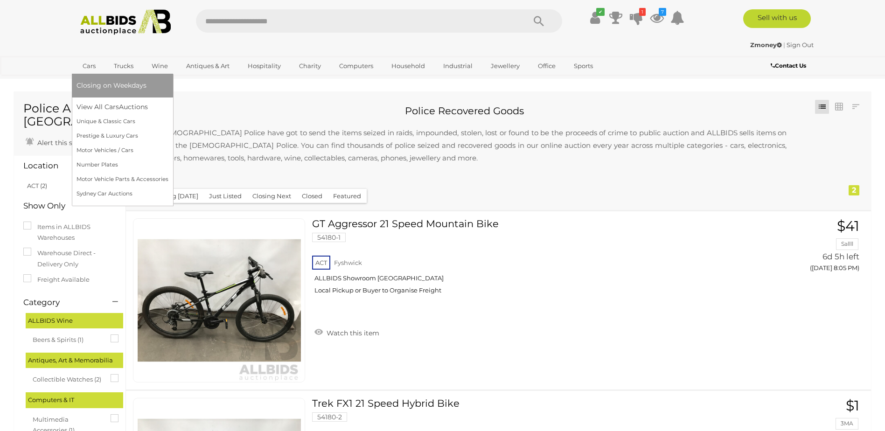
click at [88, 65] on link "Cars" at bounding box center [89, 65] width 25 height 15
click at [113, 107] on link "View All Cars Auctions" at bounding box center [123, 107] width 92 height 14
